Goal: Task Accomplishment & Management: Manage account settings

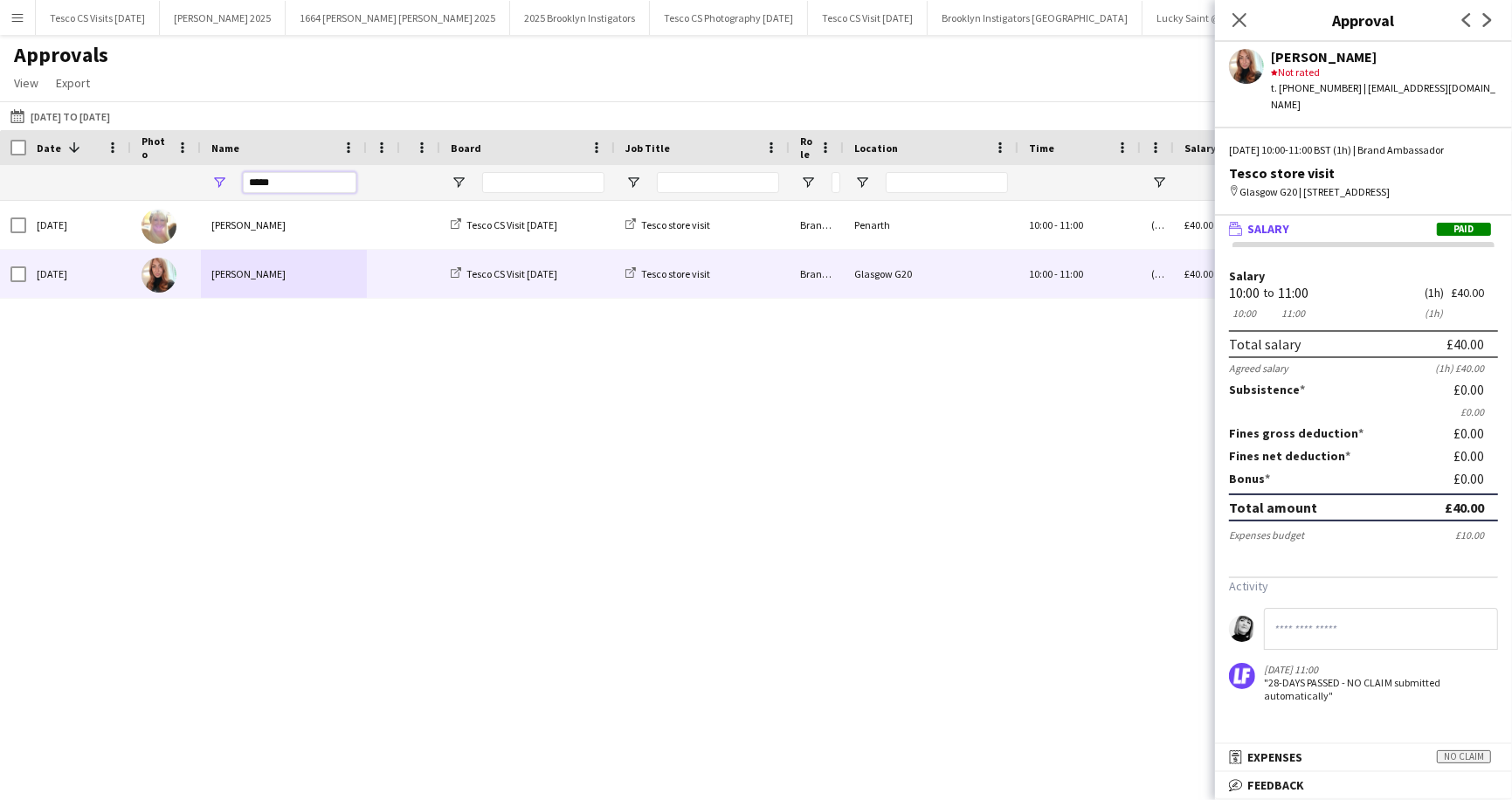
click at [301, 177] on input "*****" at bounding box center [299, 182] width 113 height 21
type input "*"
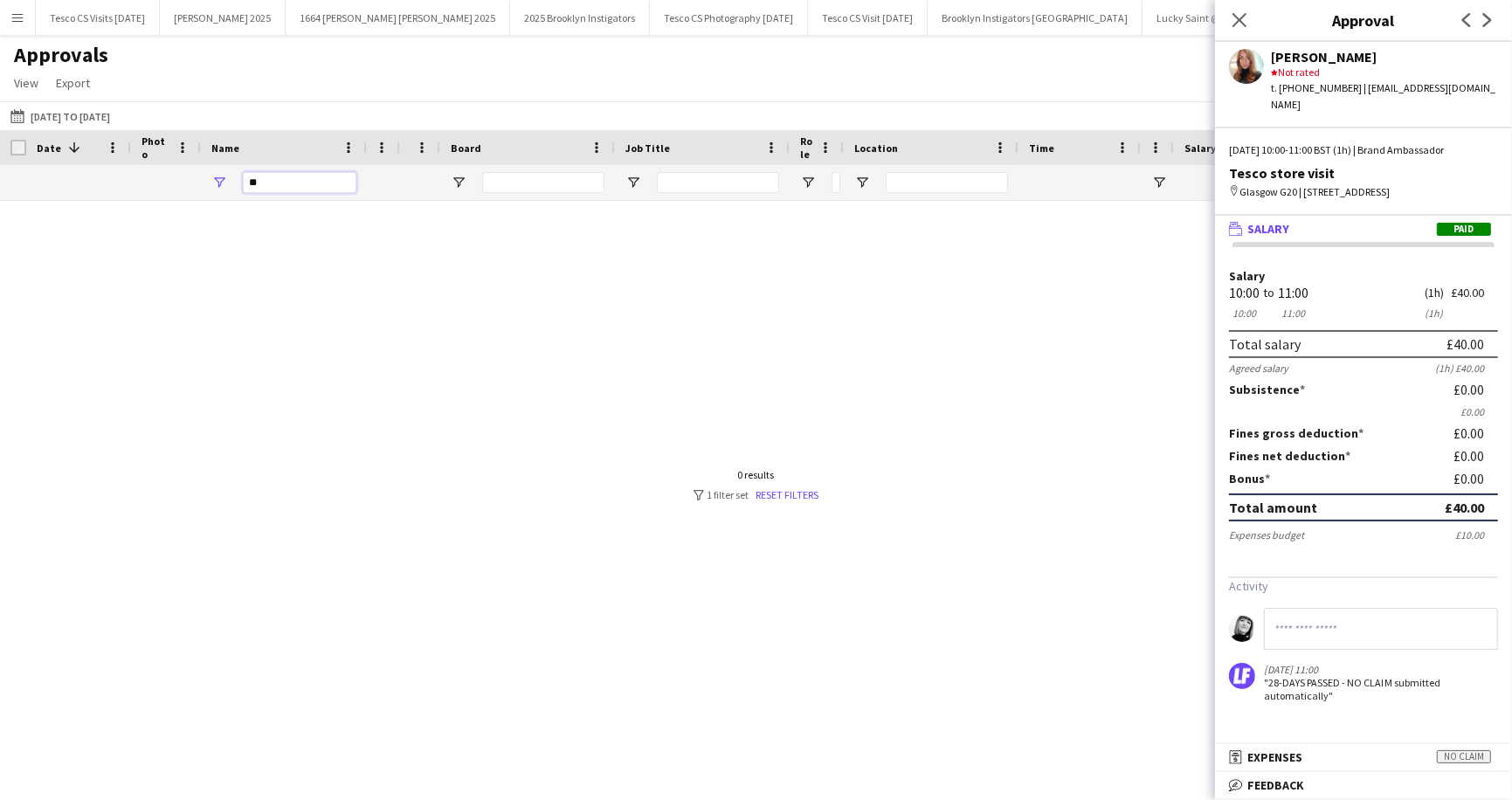
type input "*"
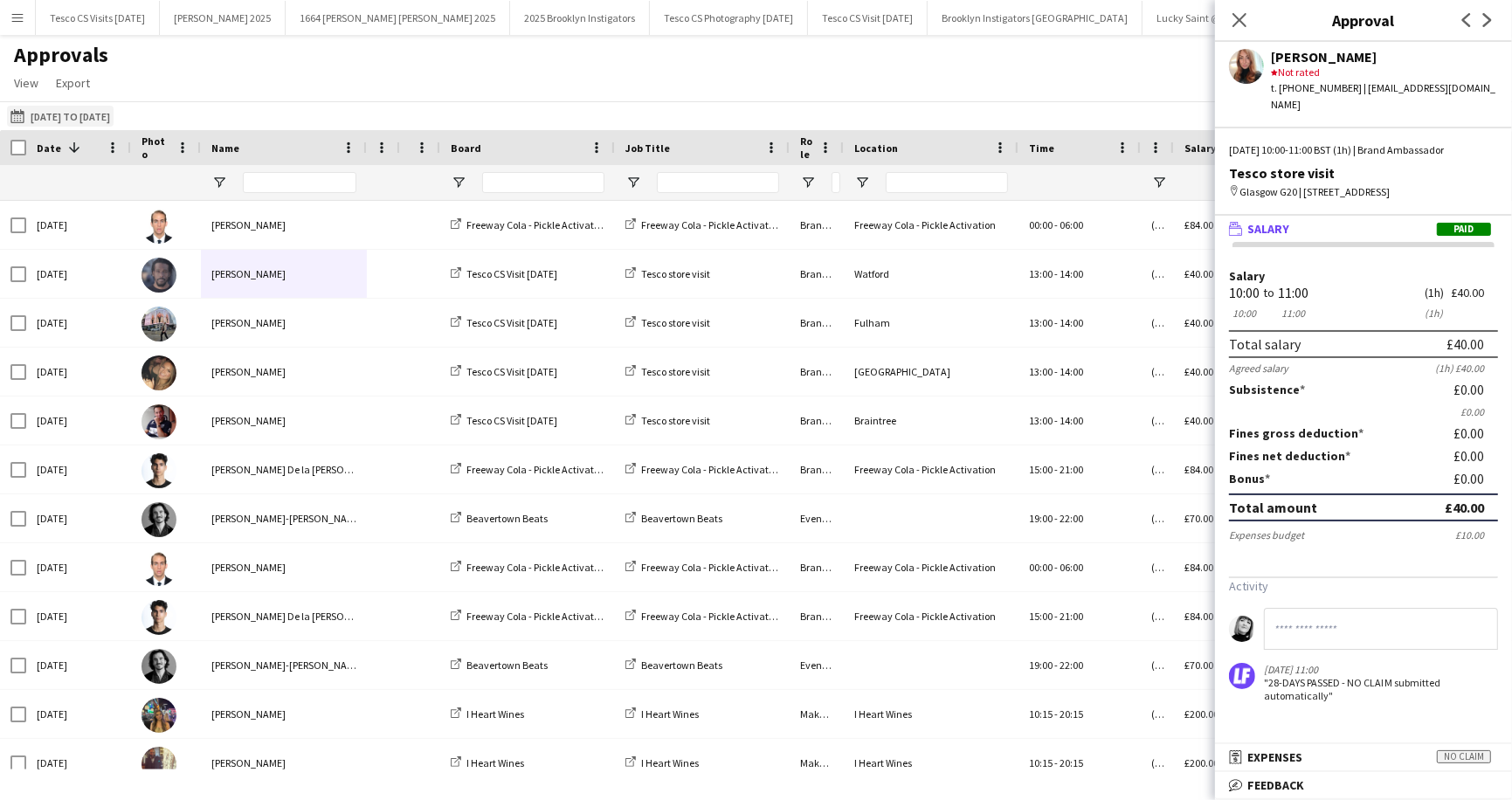
click at [78, 110] on button "Last Month 01-06-2025 to 30-06-2025" at bounding box center [60, 116] width 107 height 21
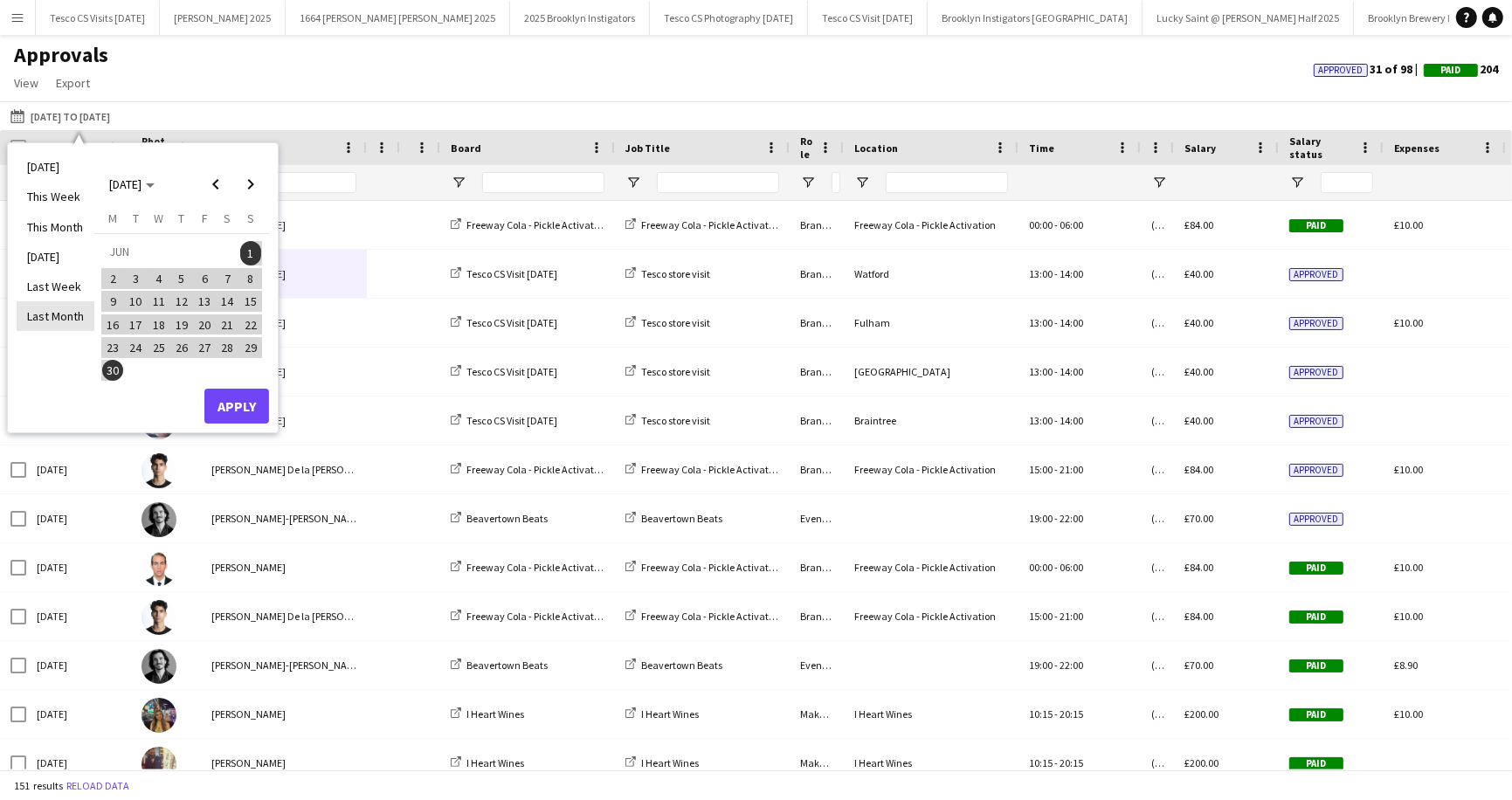
click at [60, 309] on li "Last Month" at bounding box center [56, 316] width 78 height 30
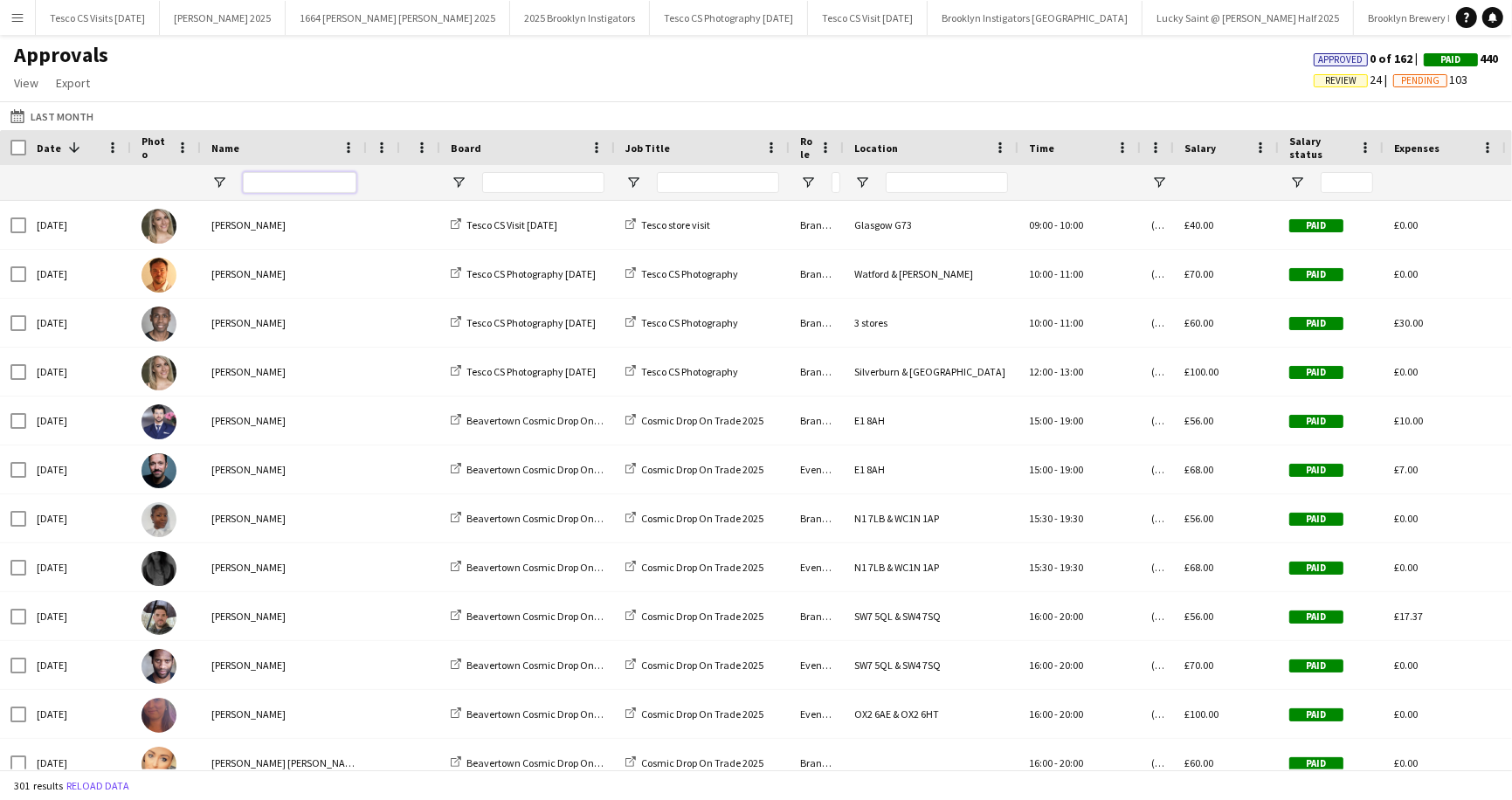
click at [300, 182] on input "Name Filter Input" at bounding box center [299, 182] width 113 height 21
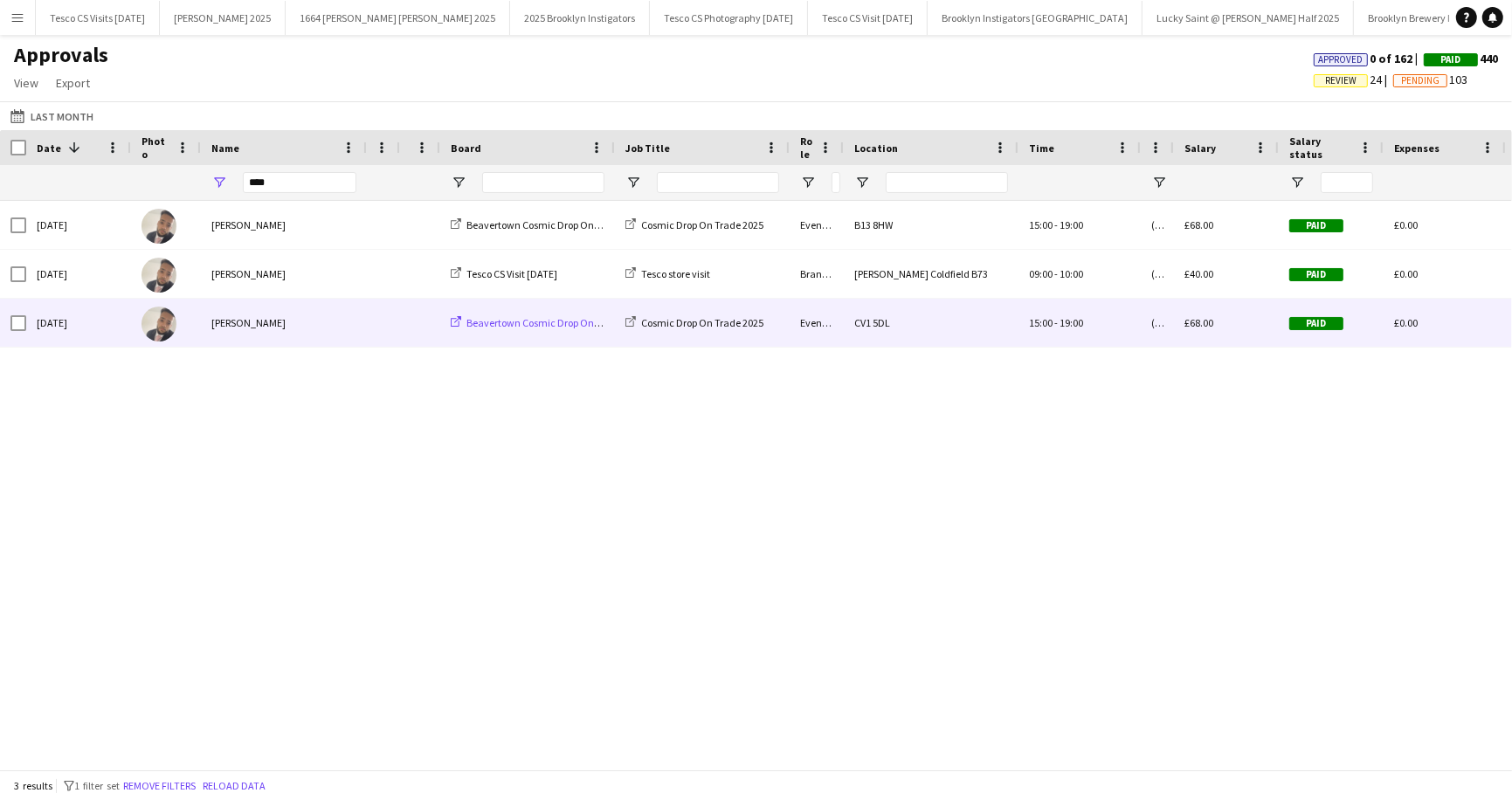
click at [497, 326] on span "Beavertown Cosmic Drop On Trade 2025" at bounding box center [555, 322] width 178 height 13
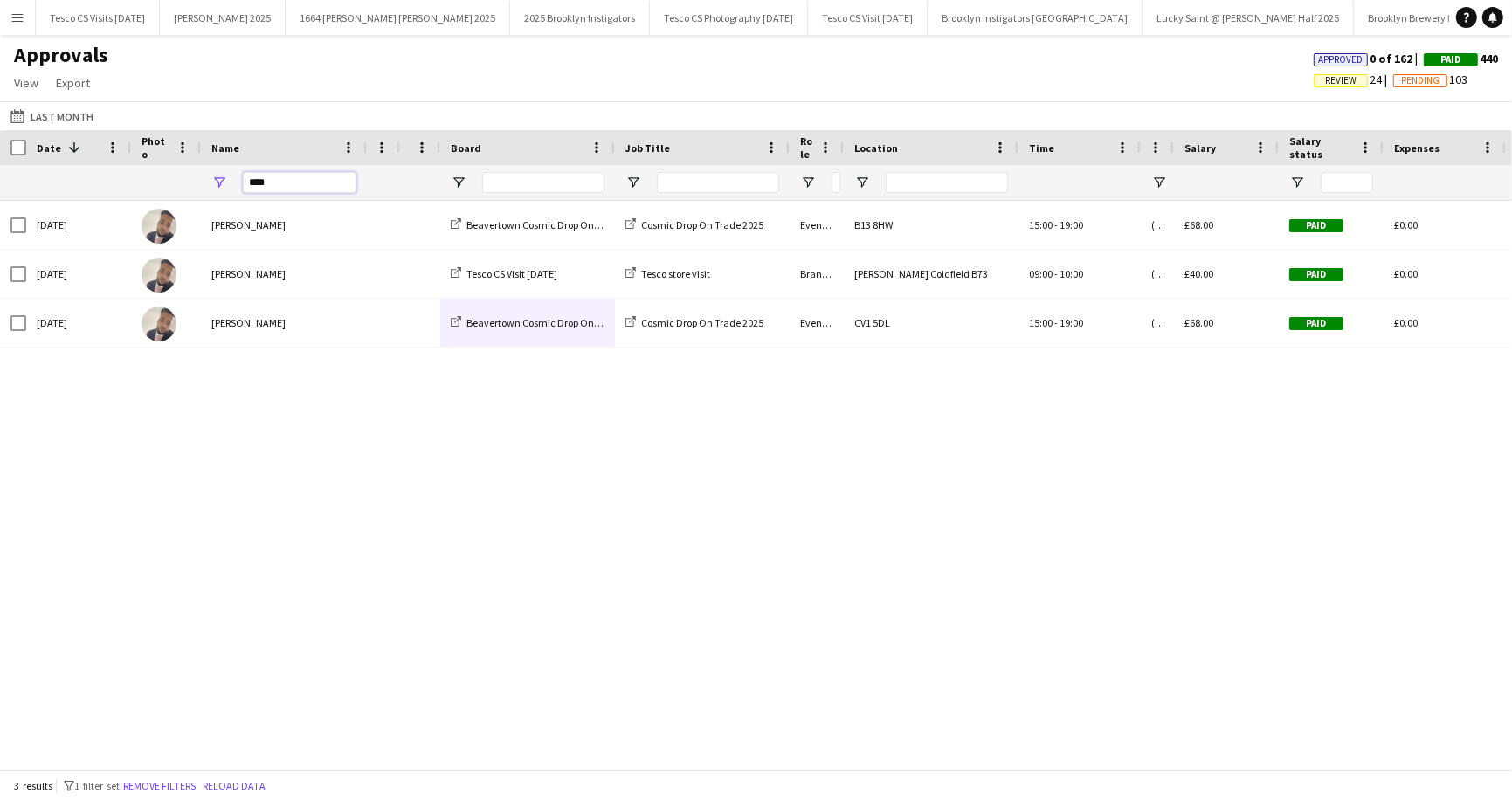
click at [323, 176] on input "****" at bounding box center [299, 182] width 113 height 21
click at [324, 192] on input "****" at bounding box center [299, 182] width 113 height 21
type input "*"
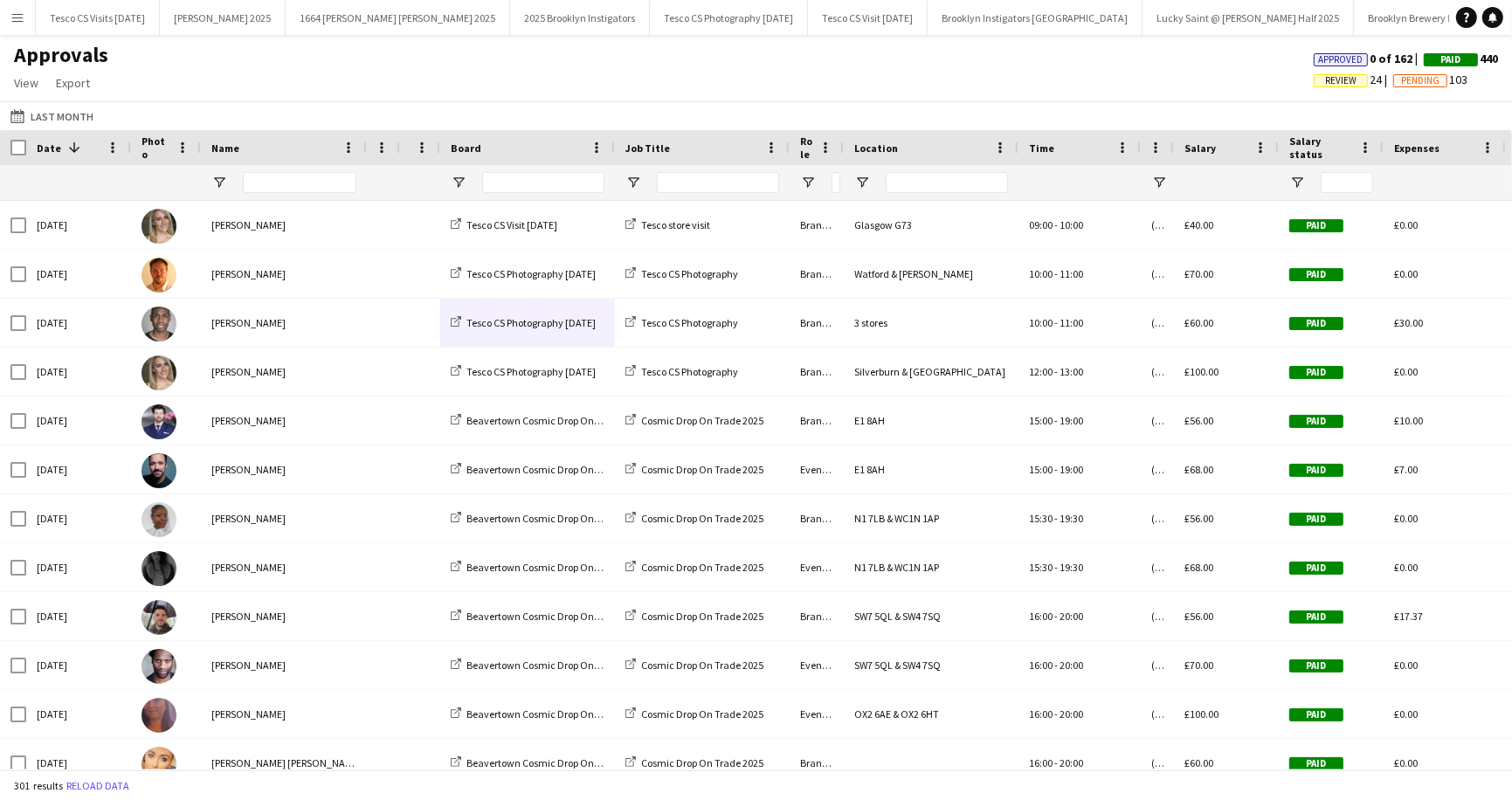
click at [1327, 83] on span "Review" at bounding box center [1340, 81] width 32 height 11
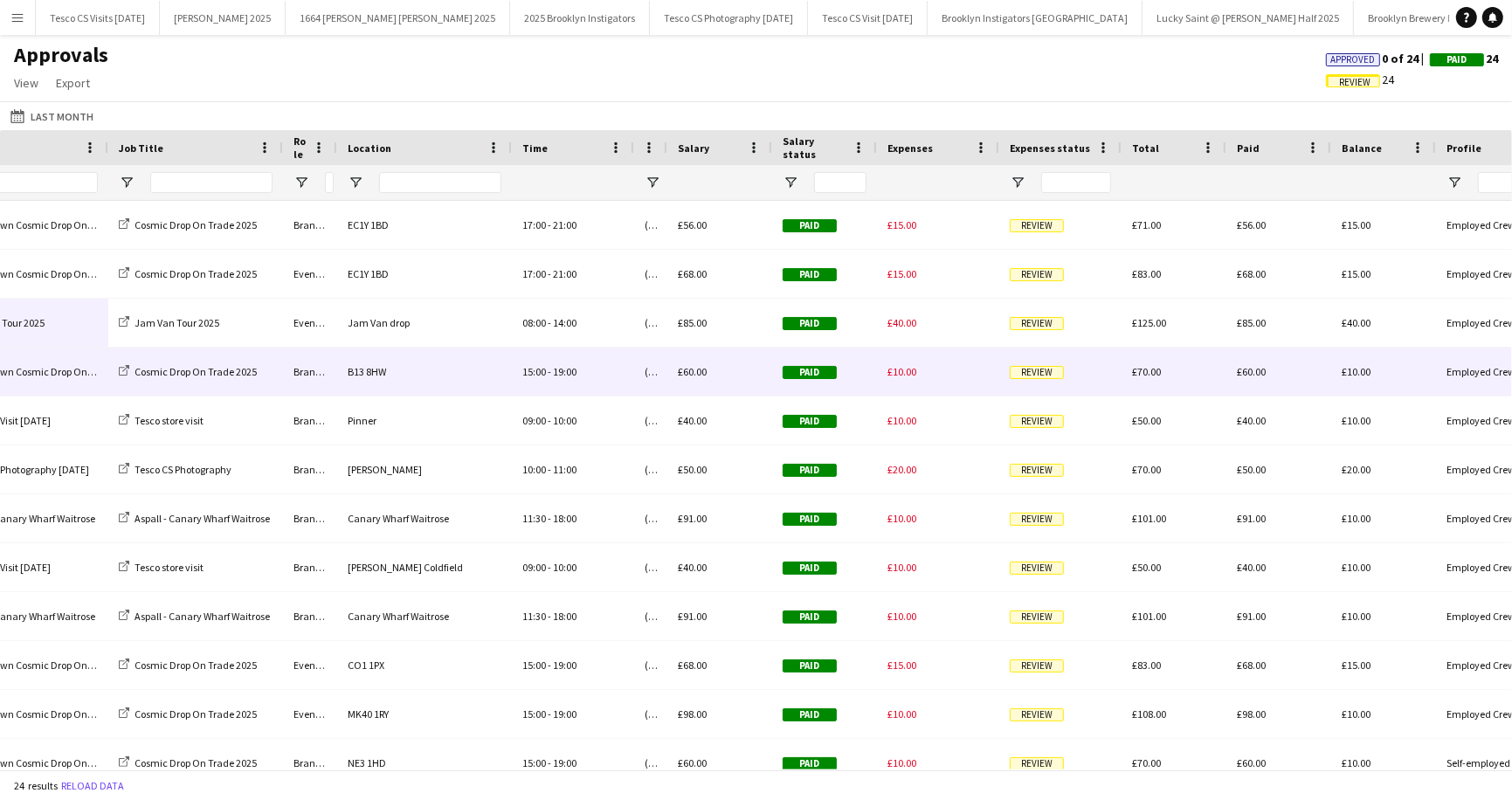
scroll to position [0, 413]
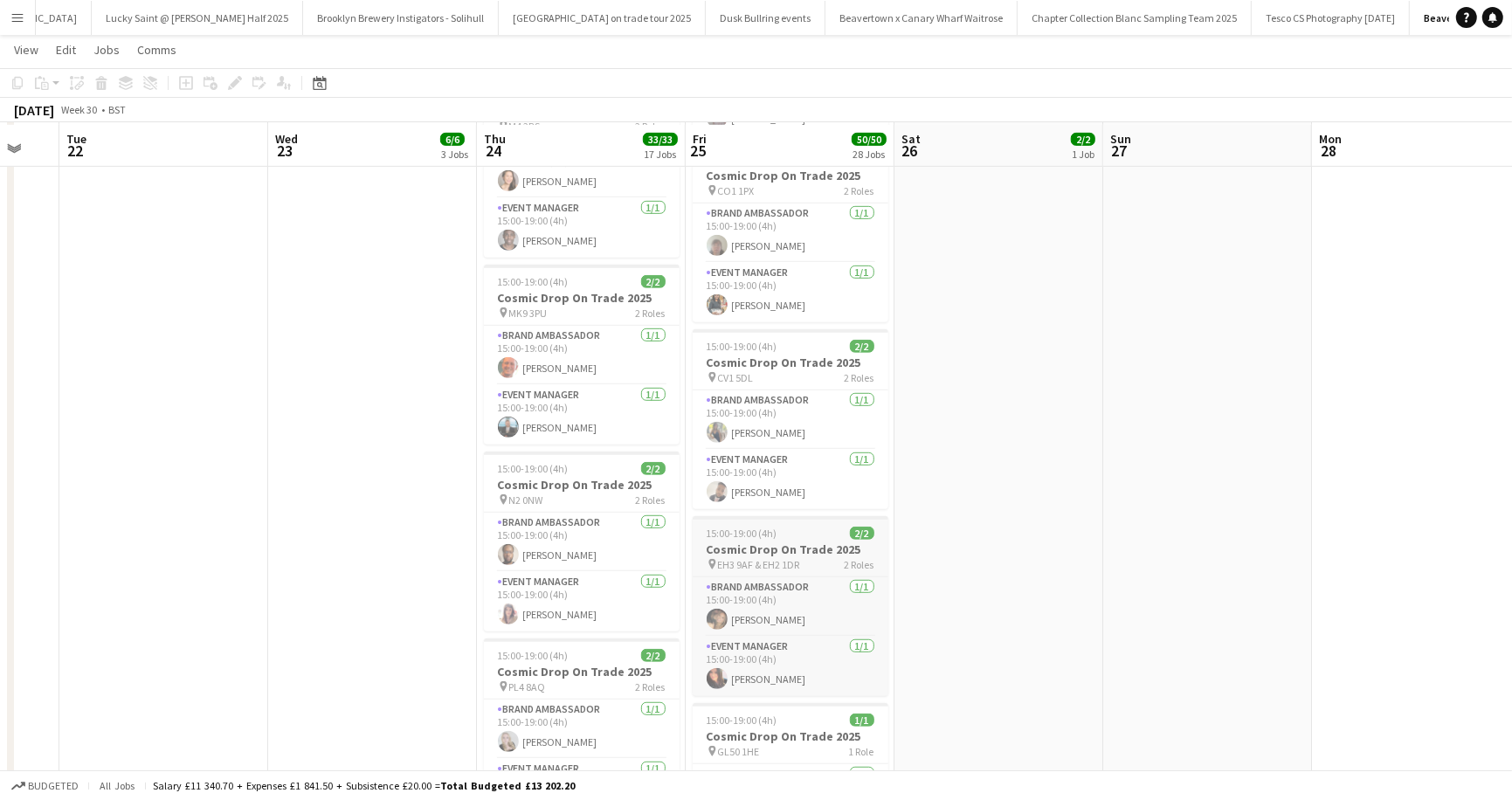
scroll to position [815, 0]
click at [776, 452] on app-card-role "Event Manager 1/1 15:00-19:00 (4h) Umar Bhayat" at bounding box center [790, 478] width 196 height 59
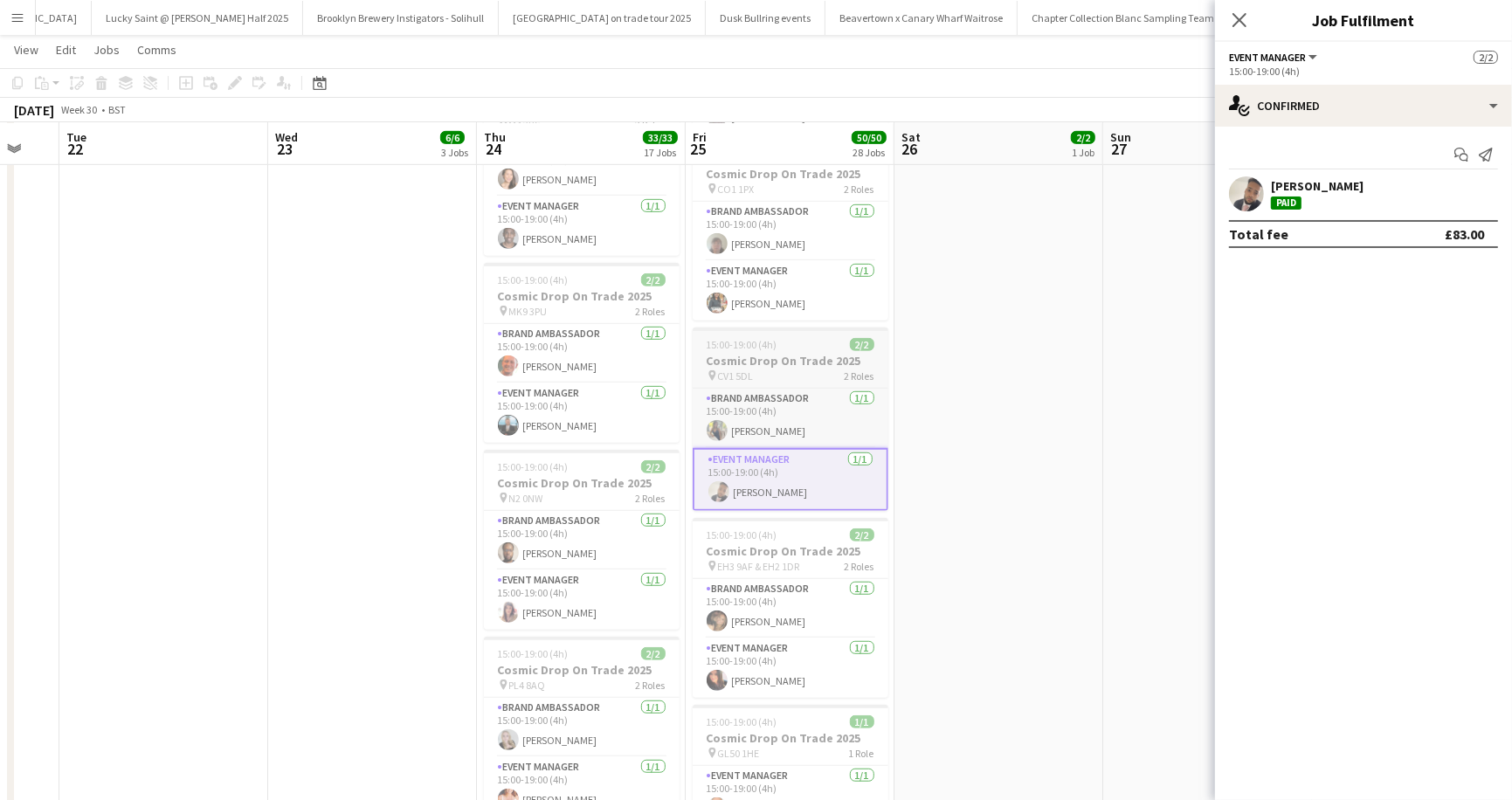
click at [757, 353] on h3 "Cosmic Drop On Trade 2025" at bounding box center [790, 361] width 196 height 16
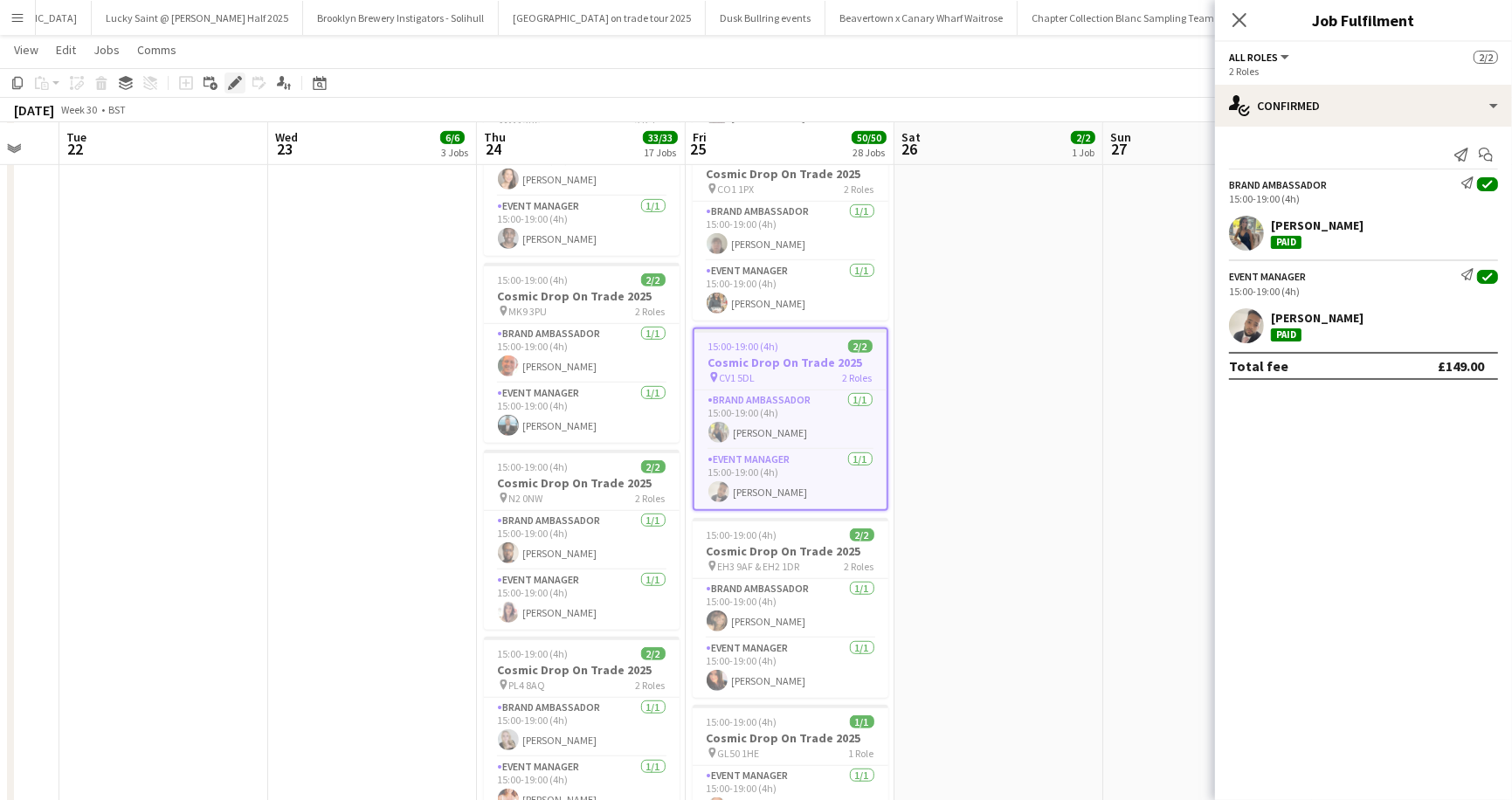
click at [241, 81] on icon "Edit" at bounding box center [234, 83] width 14 height 14
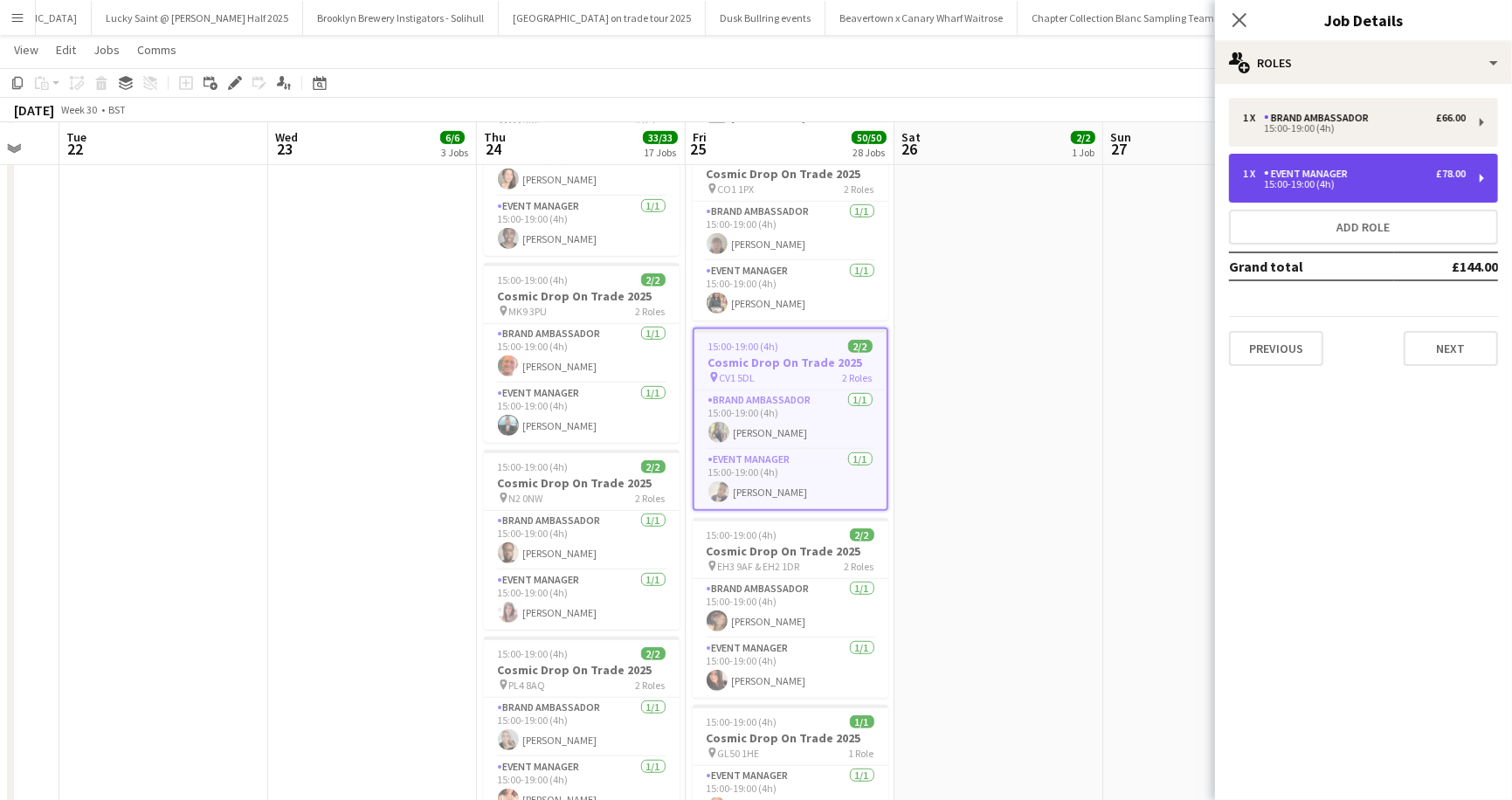
click at [1428, 180] on div "15:00-19:00 (4h)" at bounding box center [1354, 184] width 223 height 8
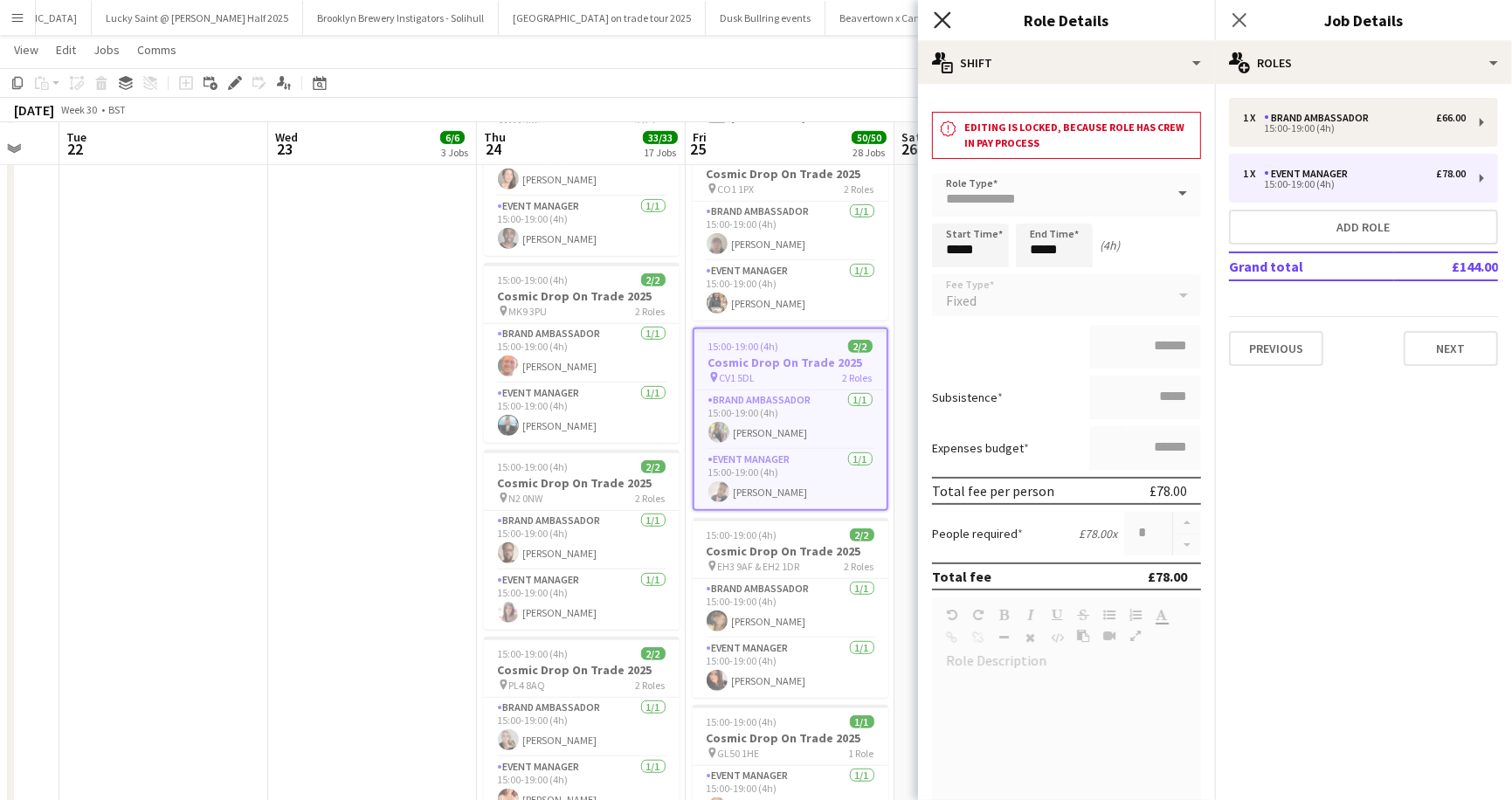
click at [940, 20] on icon "Close pop-in" at bounding box center [942, 20] width 17 height 17
